Goal: Task Accomplishment & Management: Manage account settings

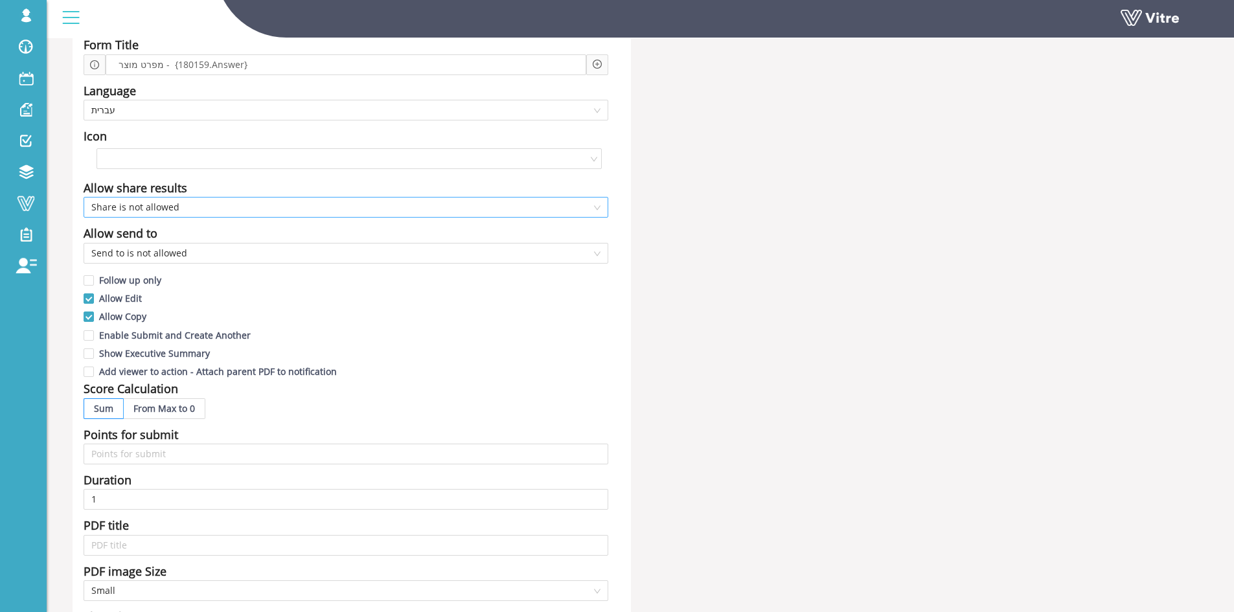
scroll to position [130, 0]
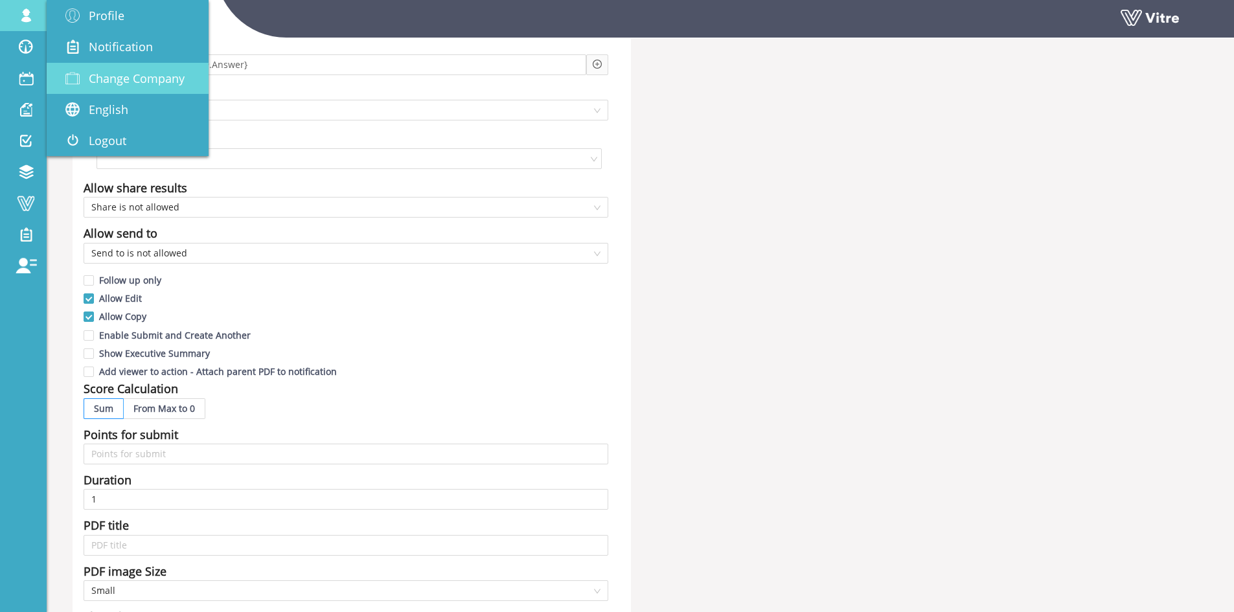
drag, startPoint x: 133, startPoint y: 84, endPoint x: 162, endPoint y: 81, distance: 29.3
click at [133, 84] on span "Change Company" at bounding box center [137, 79] width 96 height 16
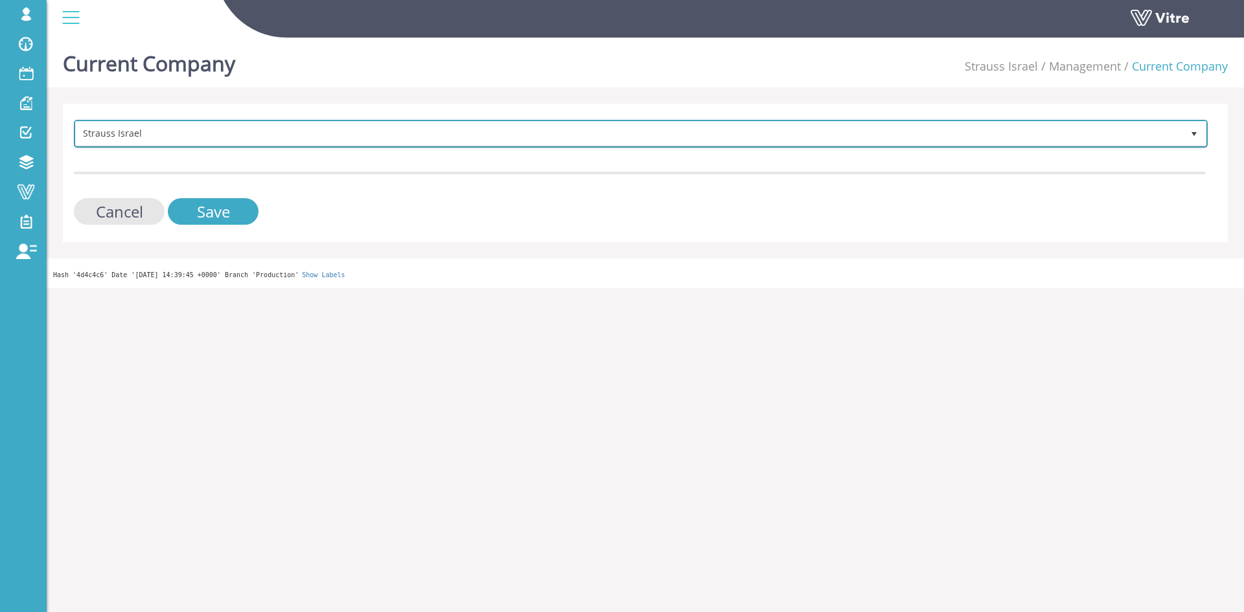
click at [354, 135] on span "Strauss Israel" at bounding box center [629, 133] width 1106 height 23
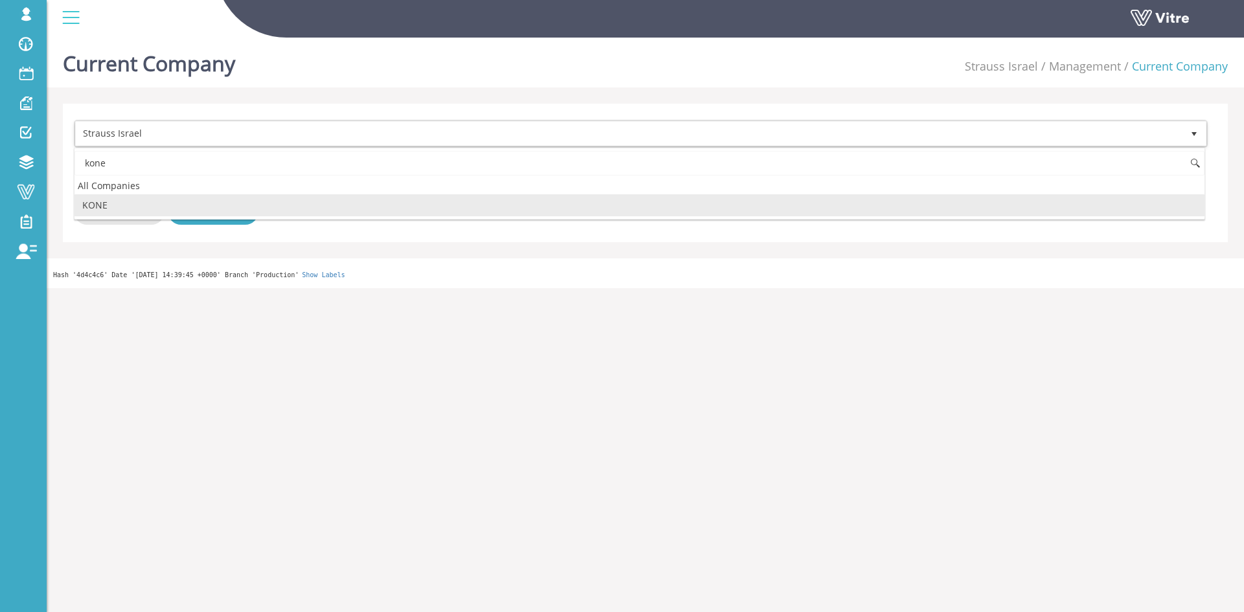
click at [207, 201] on li "KONE" at bounding box center [639, 205] width 1130 height 22
type input "kone"
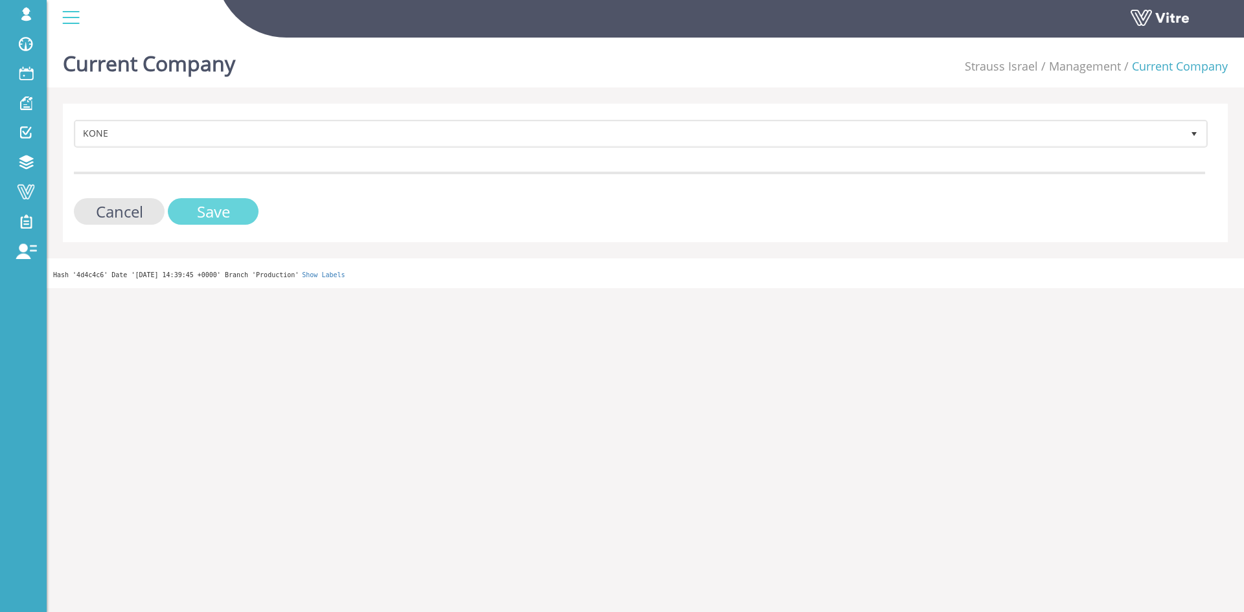
click at [208, 204] on input "Save" at bounding box center [213, 211] width 91 height 27
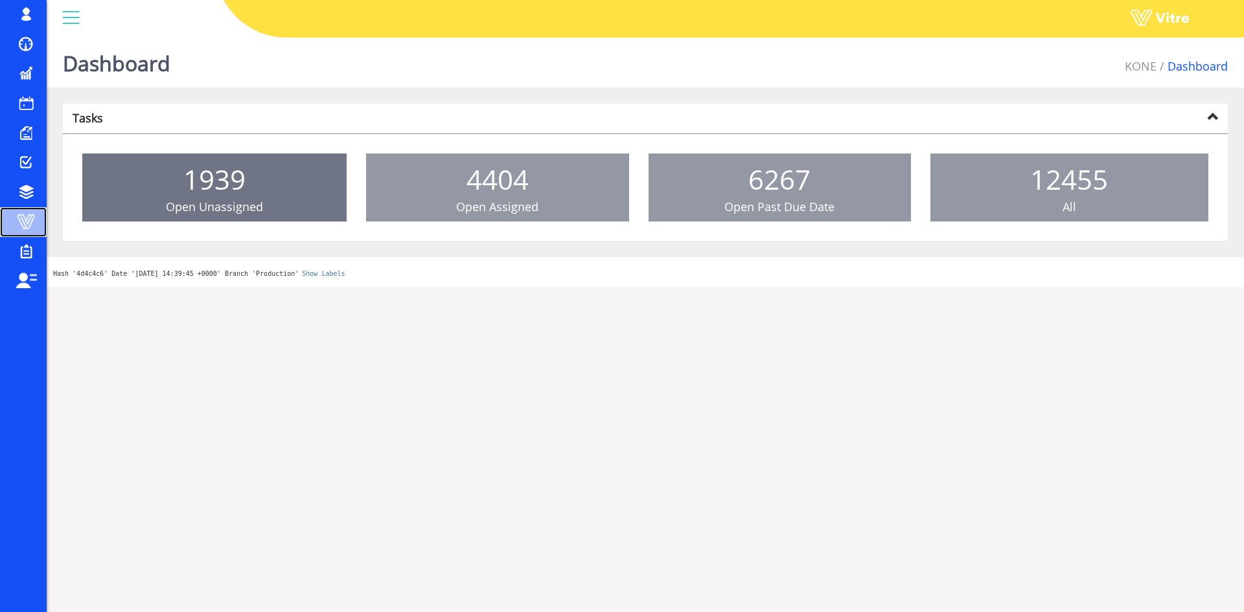
drag, startPoint x: 42, startPoint y: 227, endPoint x: 106, endPoint y: 199, distance: 69.9
